Goal: Navigation & Orientation: Find specific page/section

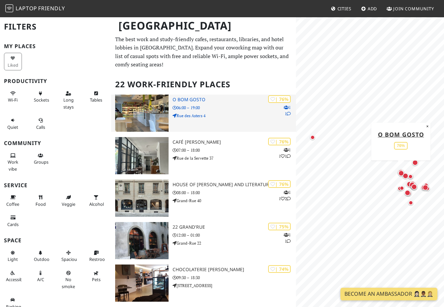
click at [237, 121] on div "| 76% 1 1 O Bom Gosto 06:00 – 19:00 Rue des Asters 4" at bounding box center [234, 113] width 123 height 37
